Goal: Information Seeking & Learning: Learn about a topic

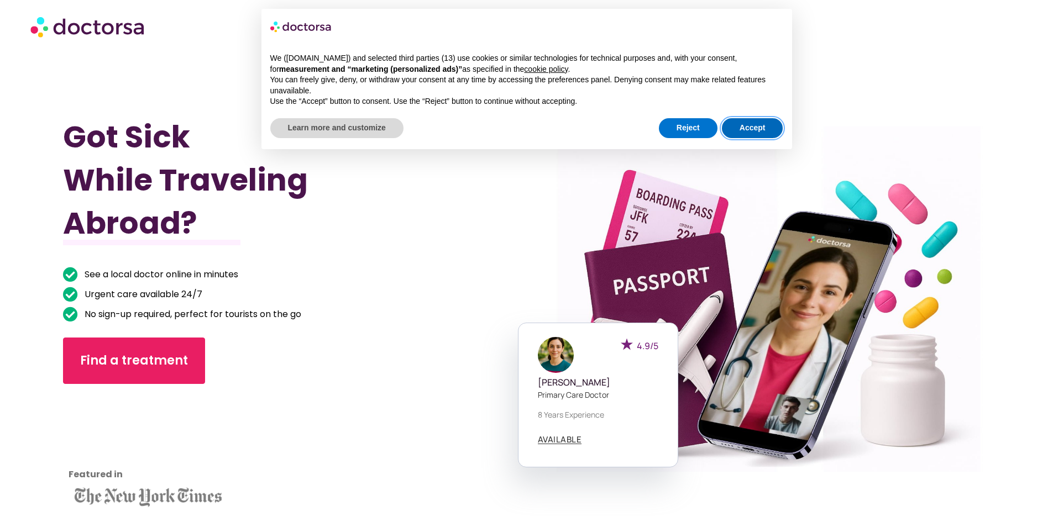
click at [750, 128] on button "Accept" at bounding box center [752, 128] width 61 height 20
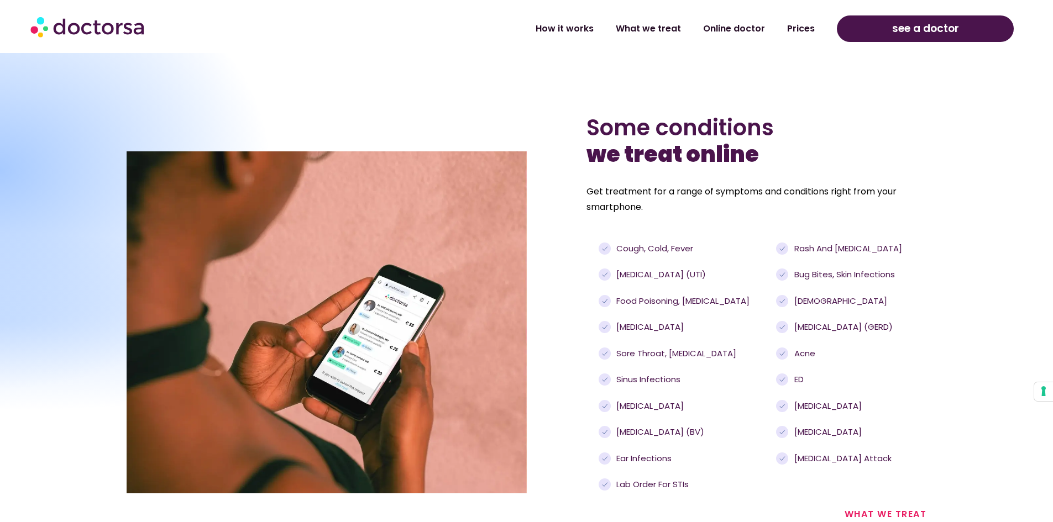
scroll to position [1105, 0]
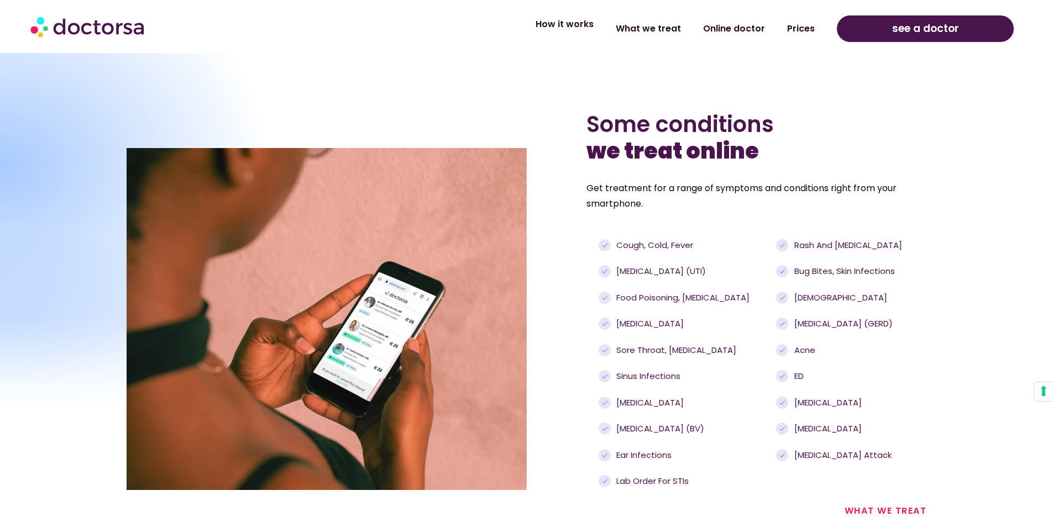
click at [575, 25] on link "How it works" at bounding box center [564, 24] width 80 height 25
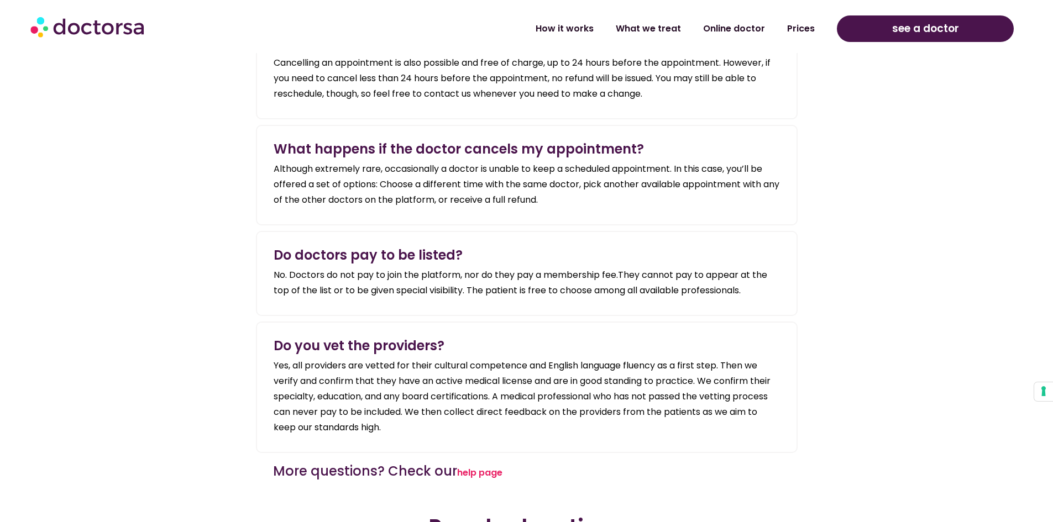
scroll to position [2155, 0]
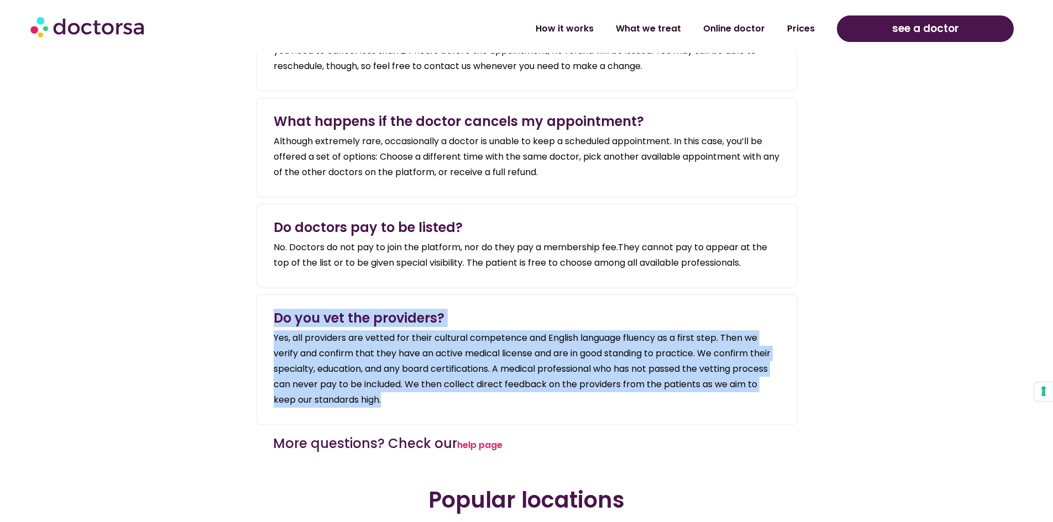
drag, startPoint x: 273, startPoint y: 301, endPoint x: 397, endPoint y: 382, distance: 148.8
click at [397, 382] on div "Do you vet the providers ? Yes, all providers are vetted for their cultural com…" at bounding box center [526, 359] width 517 height 107
copy div "Do you vet the providers ? Yes, all providers are vetted for their cultural com…"
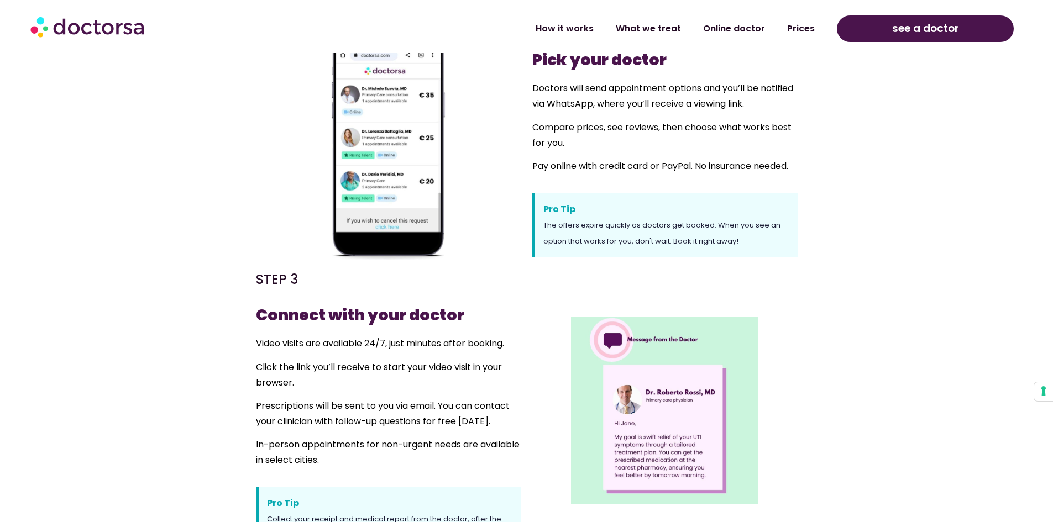
scroll to position [644, 0]
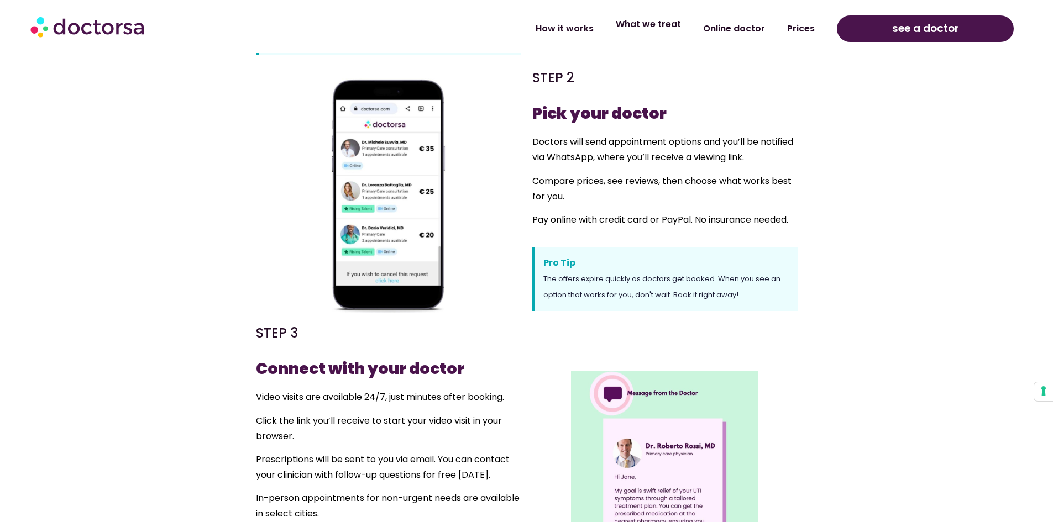
click at [653, 24] on link "What we treat" at bounding box center [648, 24] width 87 height 25
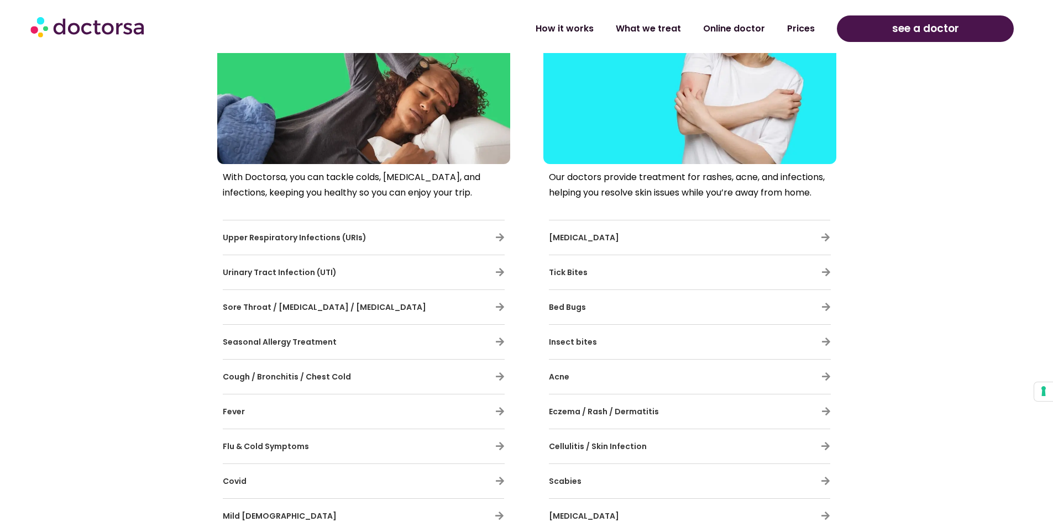
scroll to position [663, 0]
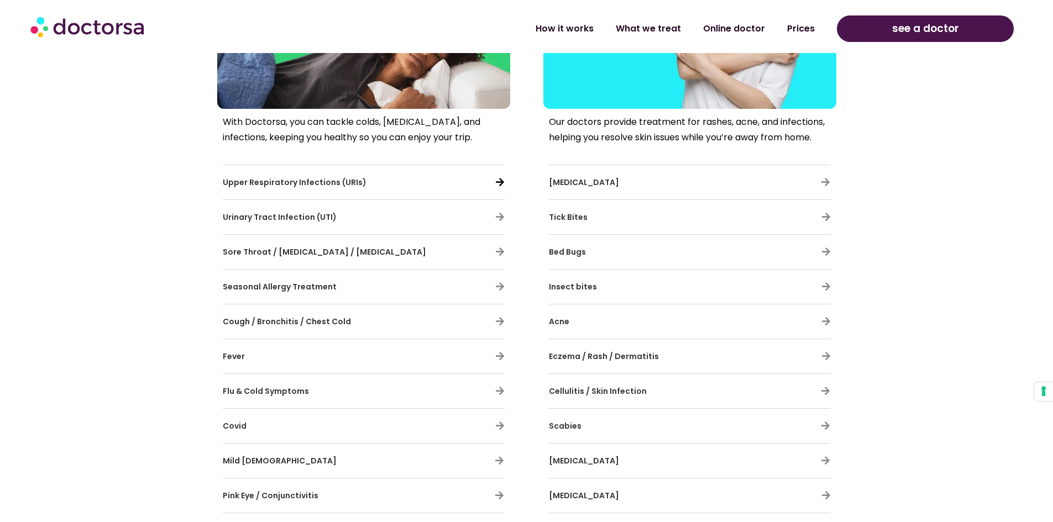
click at [498, 180] on icon at bounding box center [499, 181] width 9 height 9
click at [498, 183] on icon at bounding box center [499, 181] width 9 height 9
click at [306, 178] on span "Upper Respiratory Infections (URIs)" at bounding box center [295, 182] width 144 height 11
click at [301, 183] on span "Upper Respiratory Infections (URIs)" at bounding box center [295, 182] width 144 height 11
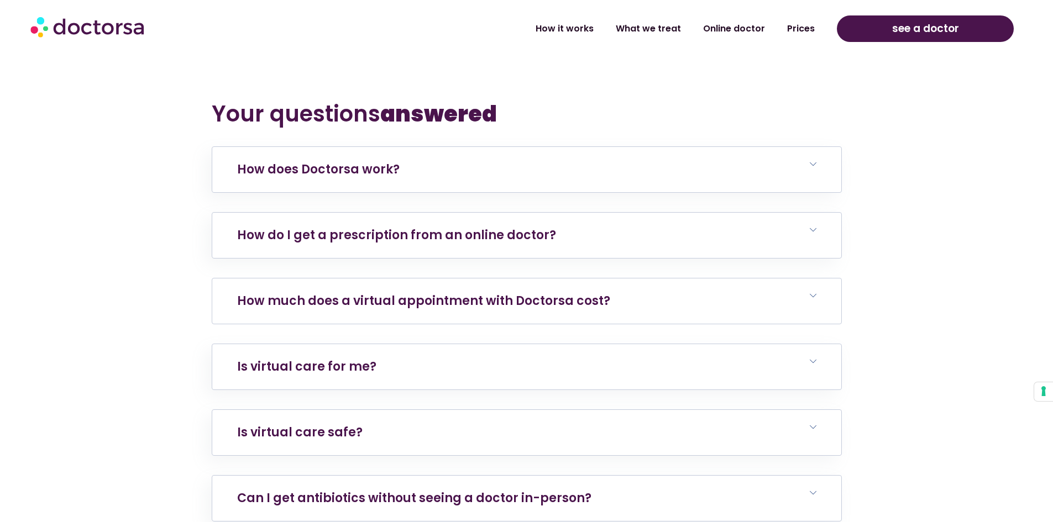
scroll to position [4697, 0]
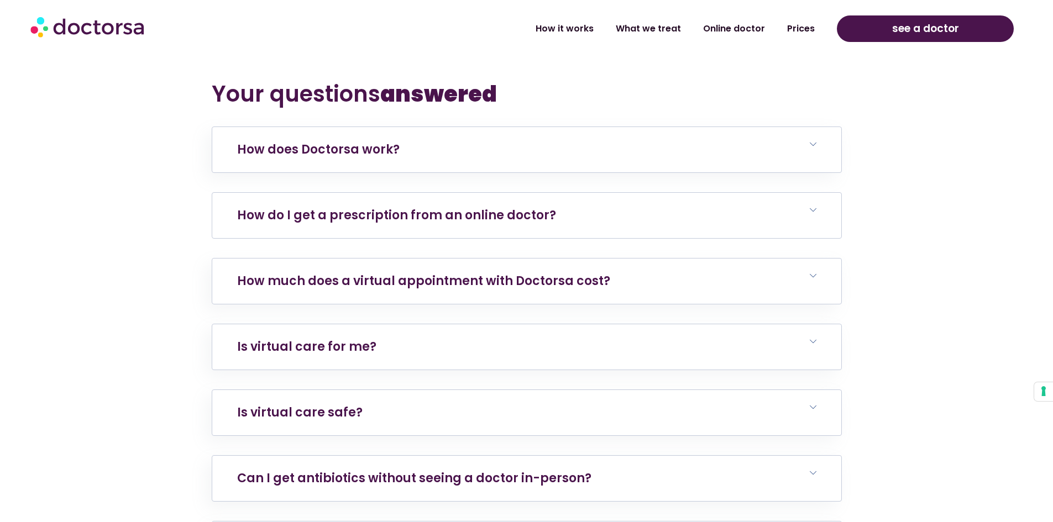
click at [536, 207] on link "How do I get a prescription from an online doctor?" at bounding box center [396, 215] width 319 height 17
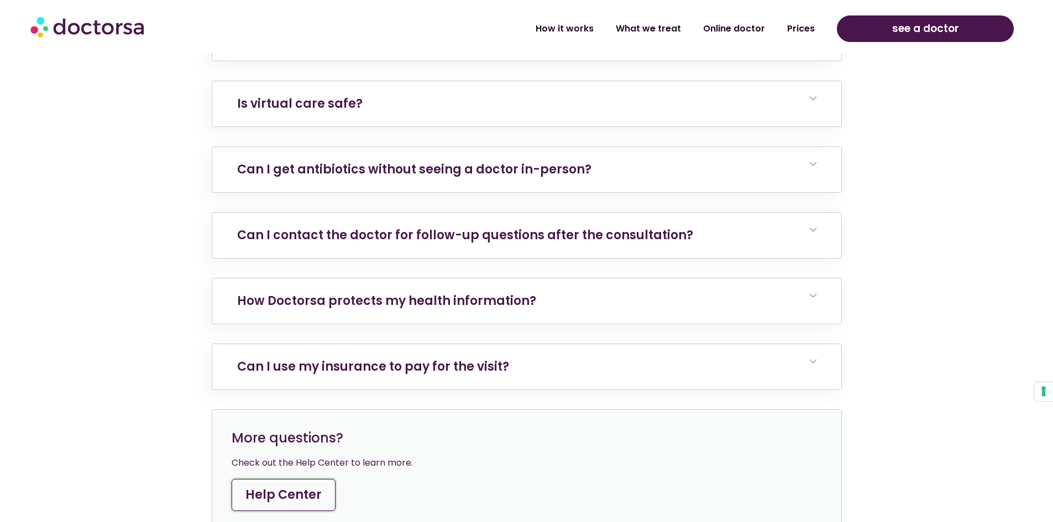
scroll to position [5139, 0]
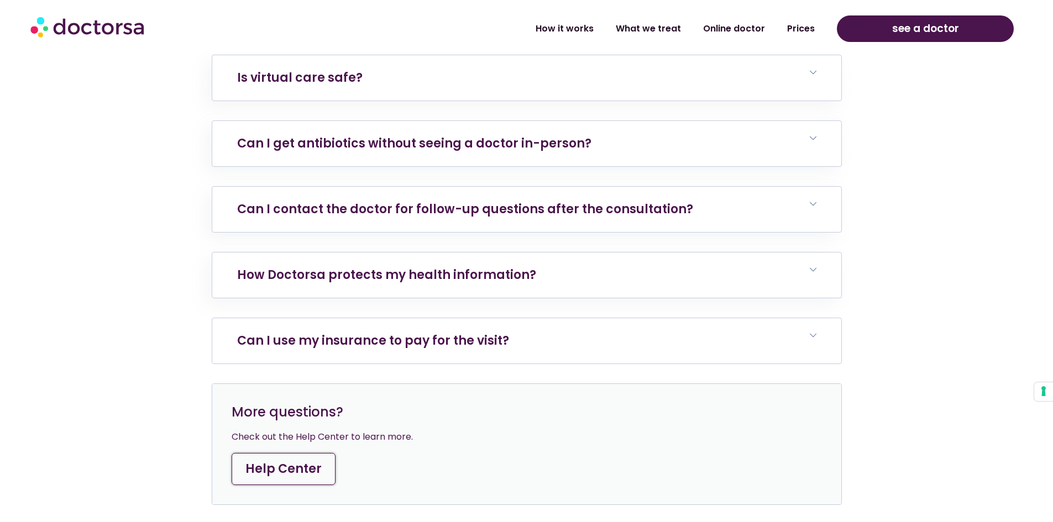
click at [445, 332] on link "Can I use my insurance to pay for the visit?" at bounding box center [373, 340] width 272 height 17
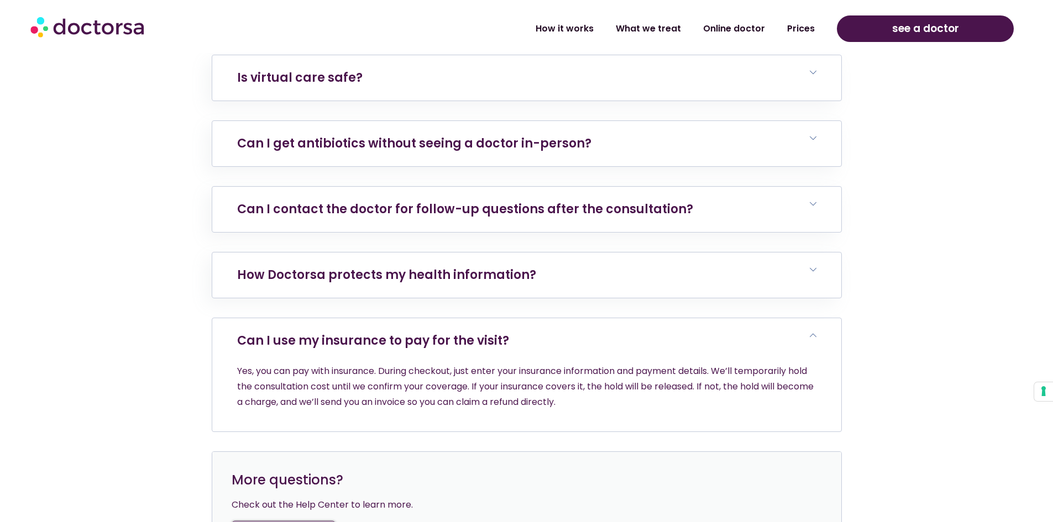
click at [445, 332] on link "Can I use my insurance to pay for the visit?" at bounding box center [373, 340] width 272 height 17
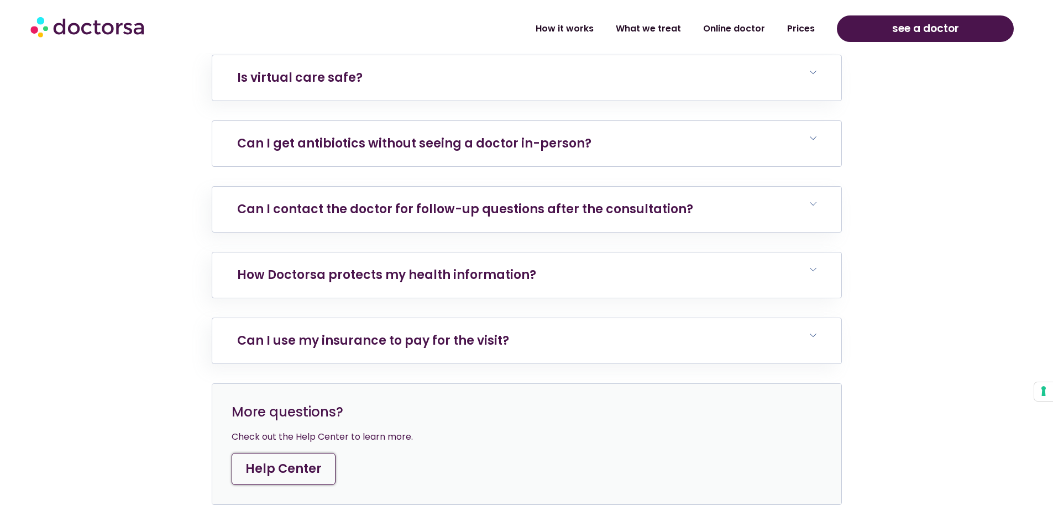
click at [433, 135] on link "Can I get antibiotics without seeing a doctor in-person?" at bounding box center [414, 143] width 354 height 17
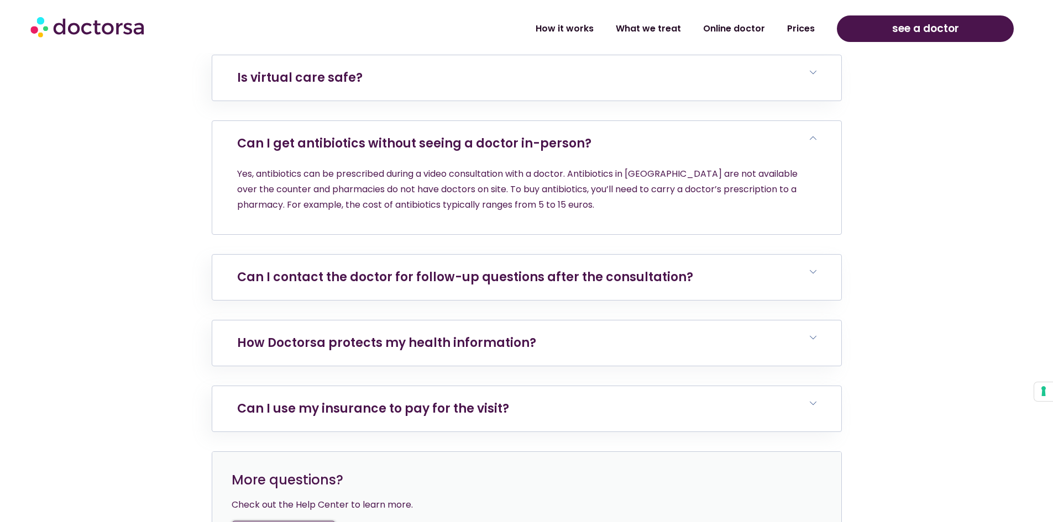
click at [356, 135] on link "Can I get antibiotics without seeing a doctor in-person?" at bounding box center [414, 143] width 354 height 17
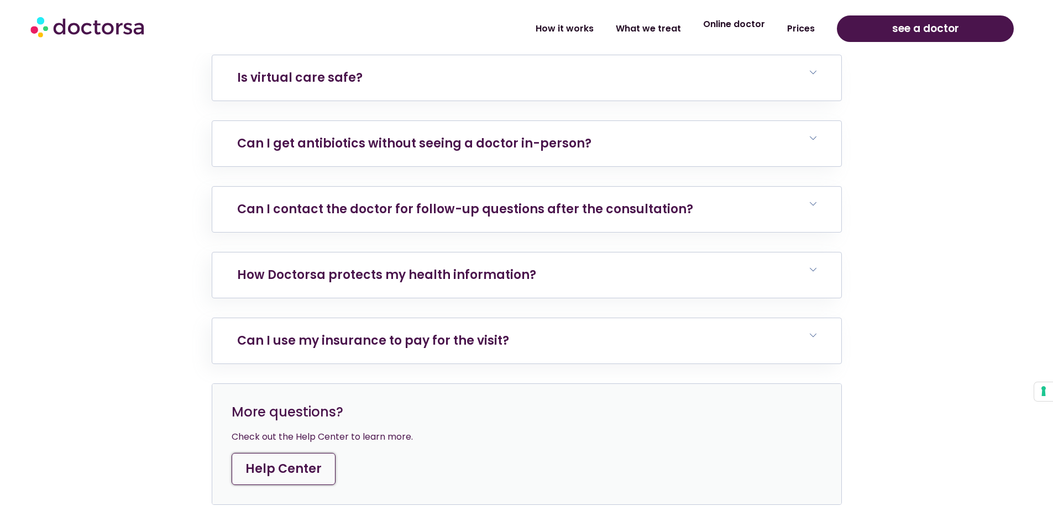
click at [734, 25] on link "Online doctor" at bounding box center [734, 24] width 84 height 25
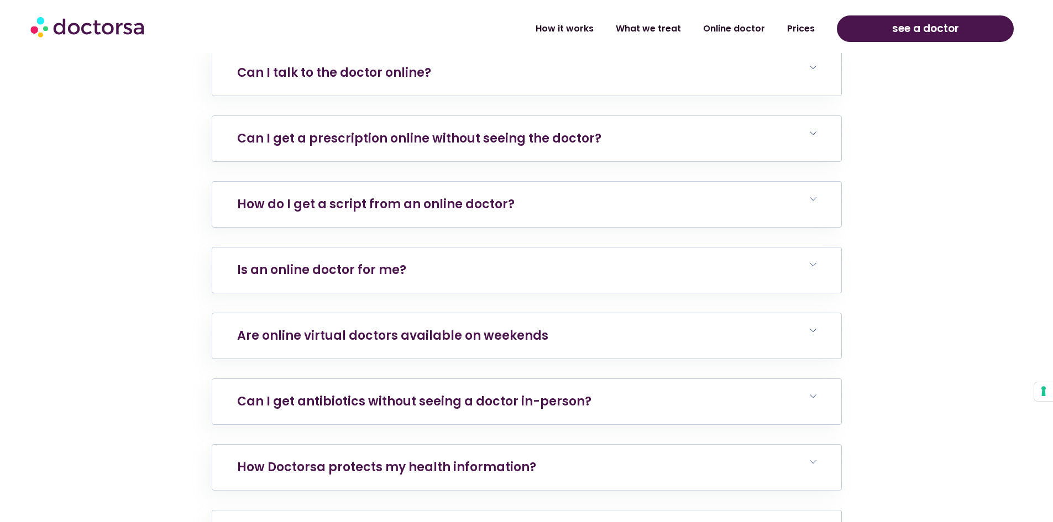
scroll to position [3702, 0]
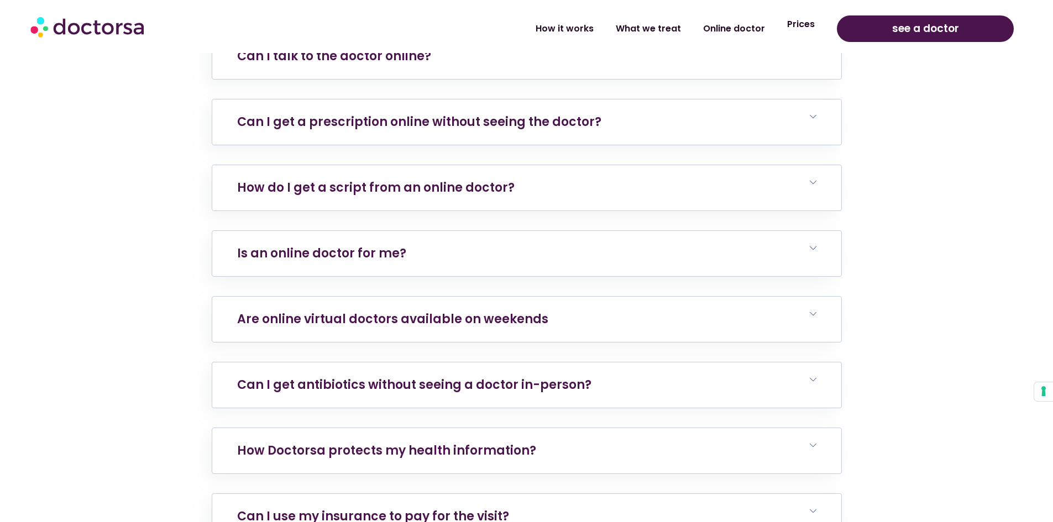
click at [812, 25] on link "Prices" at bounding box center [801, 24] width 50 height 25
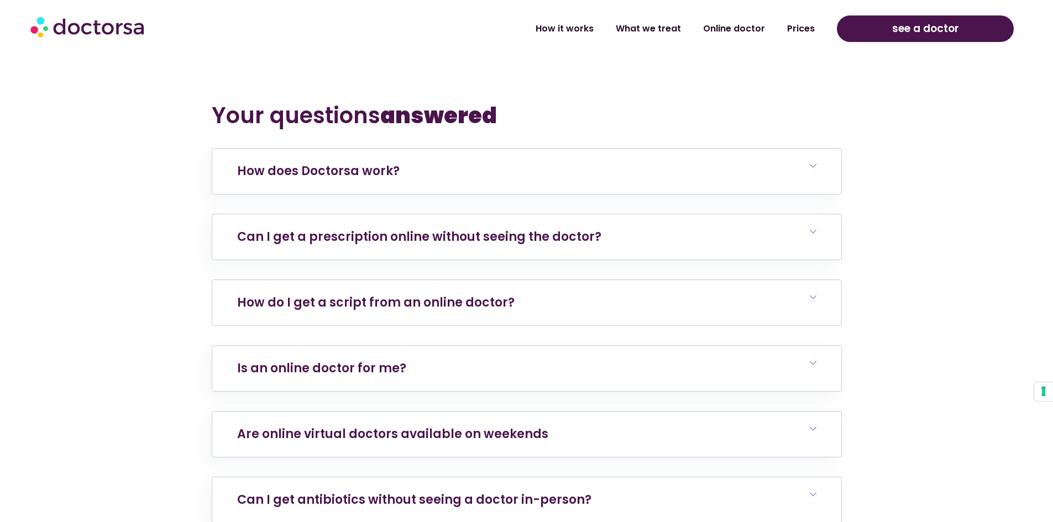
scroll to position [3979, 0]
